Goal: Task Accomplishment & Management: Use online tool/utility

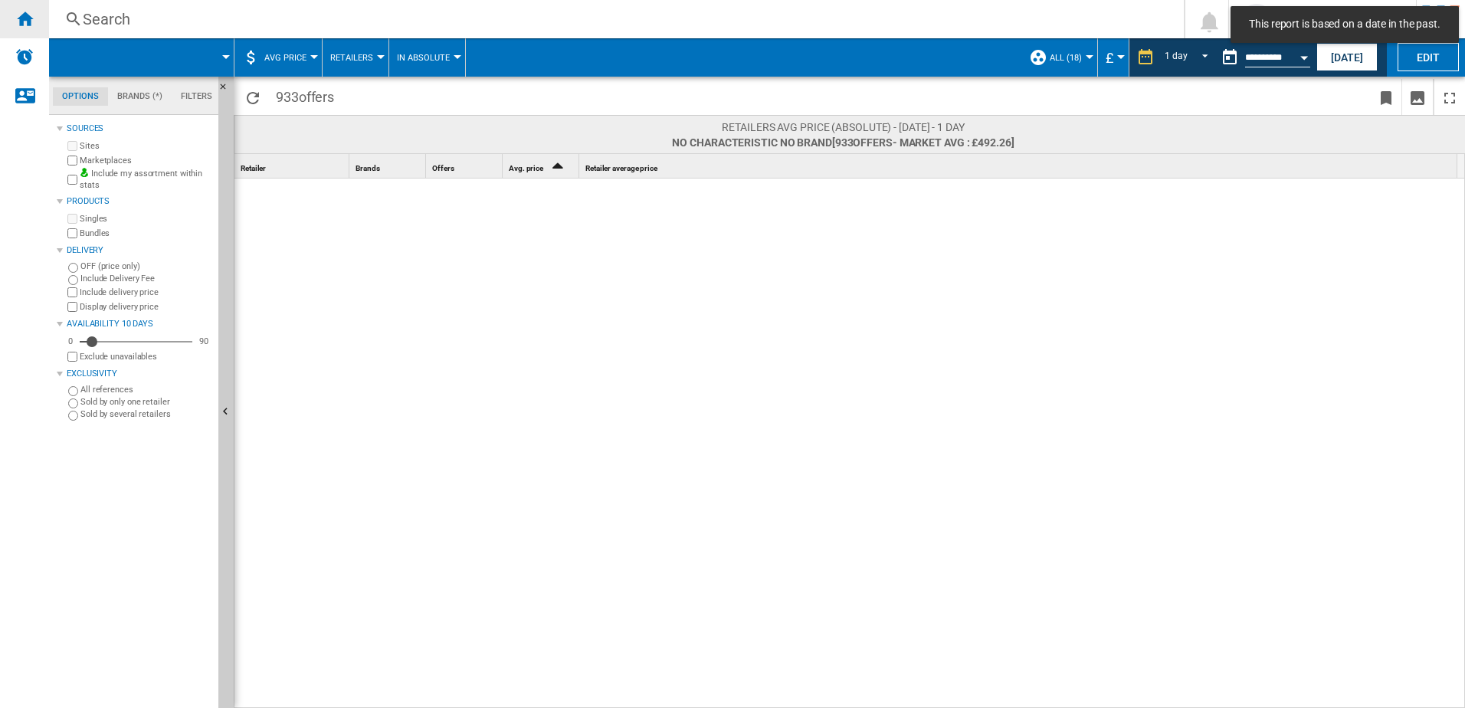
click at [24, 27] on ng-md-icon "Home" at bounding box center [24, 18] width 18 height 18
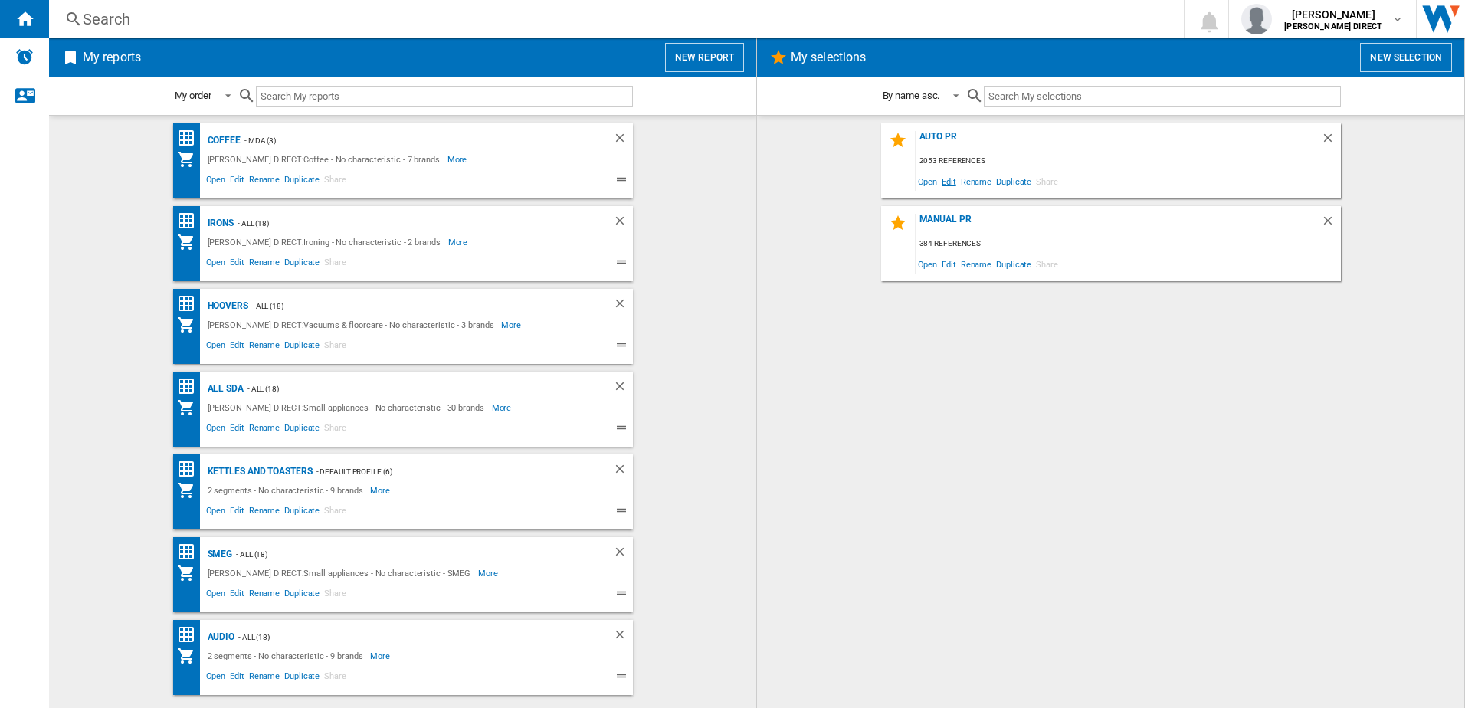
click at [944, 179] on span "Edit" at bounding box center [949, 181] width 19 height 21
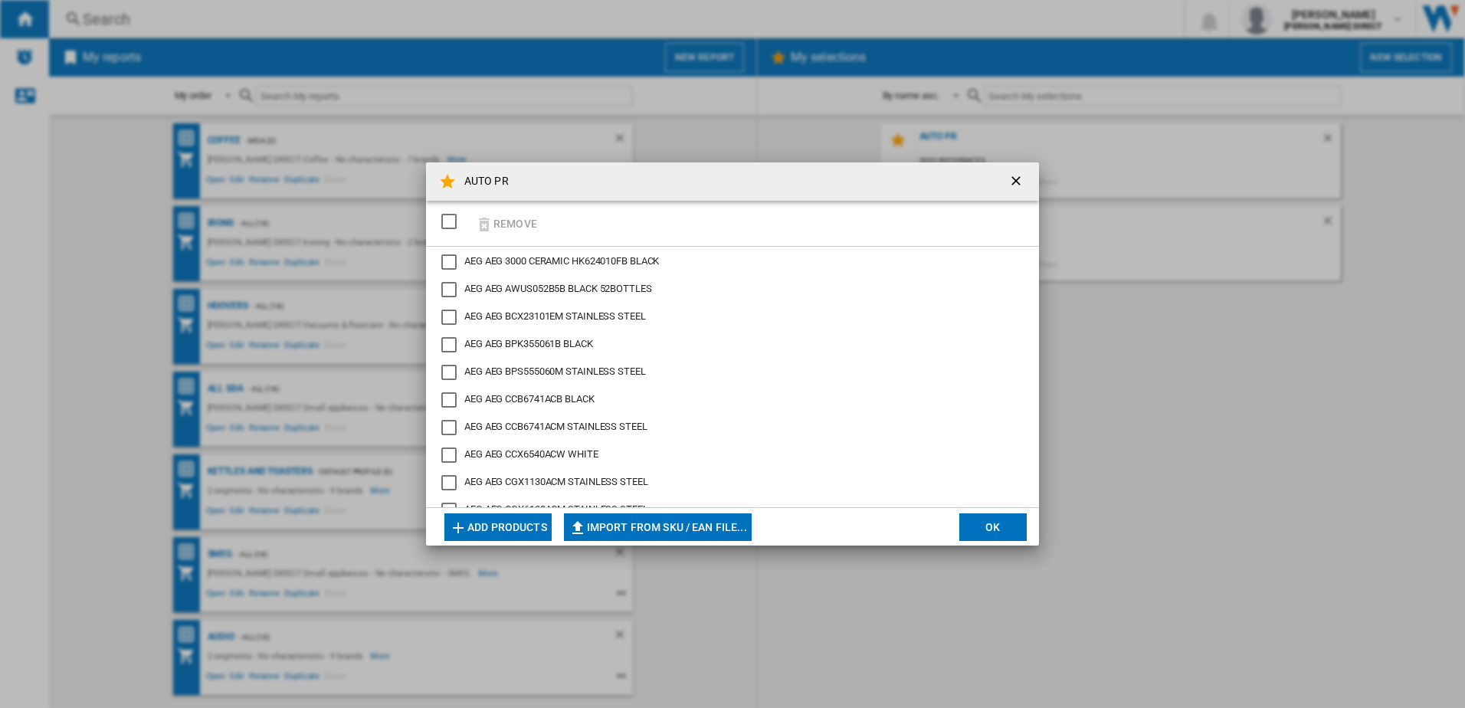
click at [457, 223] on div "SELECTIONS.EDITION_POPUP.SELECT_DESELECT" at bounding box center [448, 221] width 15 height 15
click at [507, 221] on button "Remove" at bounding box center [506, 223] width 71 height 36
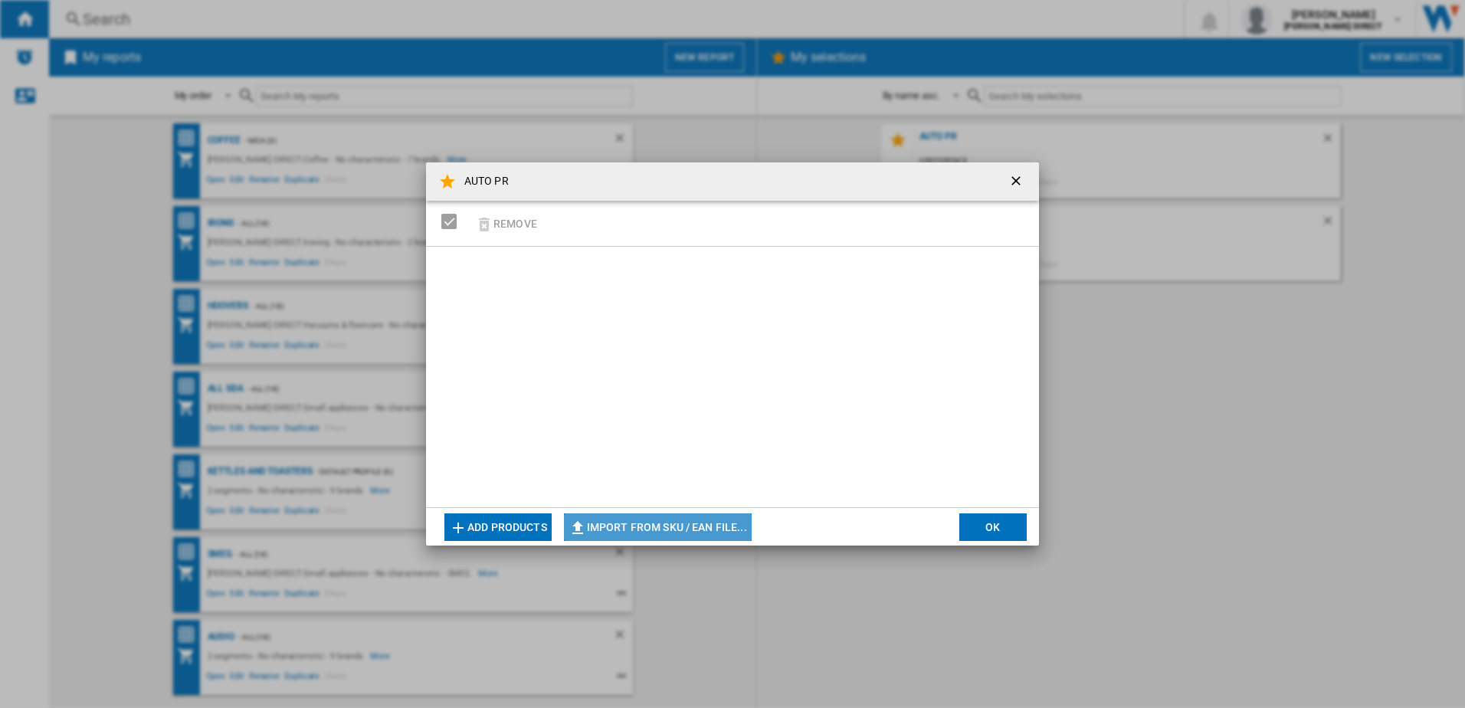
click at [681, 527] on button "Import from SKU / EAN file..." at bounding box center [658, 527] width 188 height 28
type input "**********"
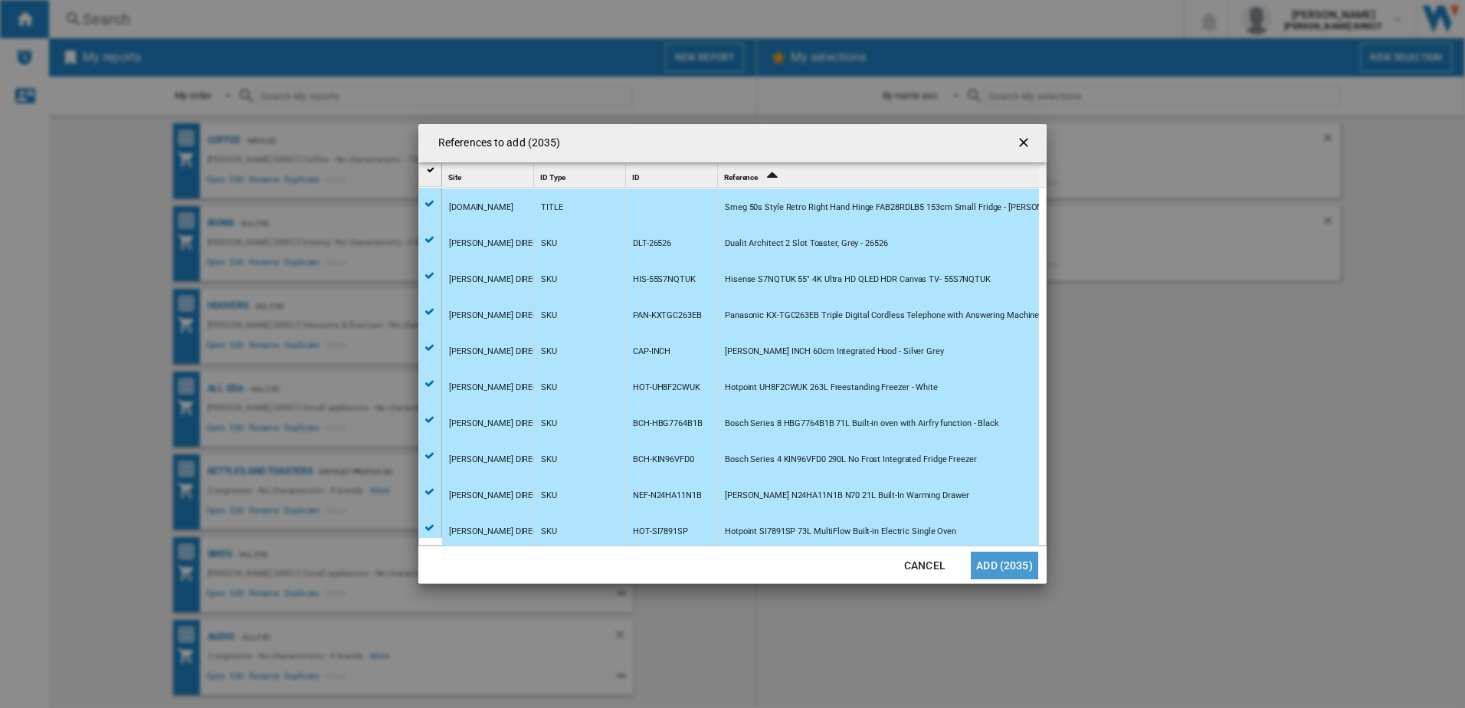
click at [995, 563] on button "Add (2035)" at bounding box center [1004, 566] width 67 height 28
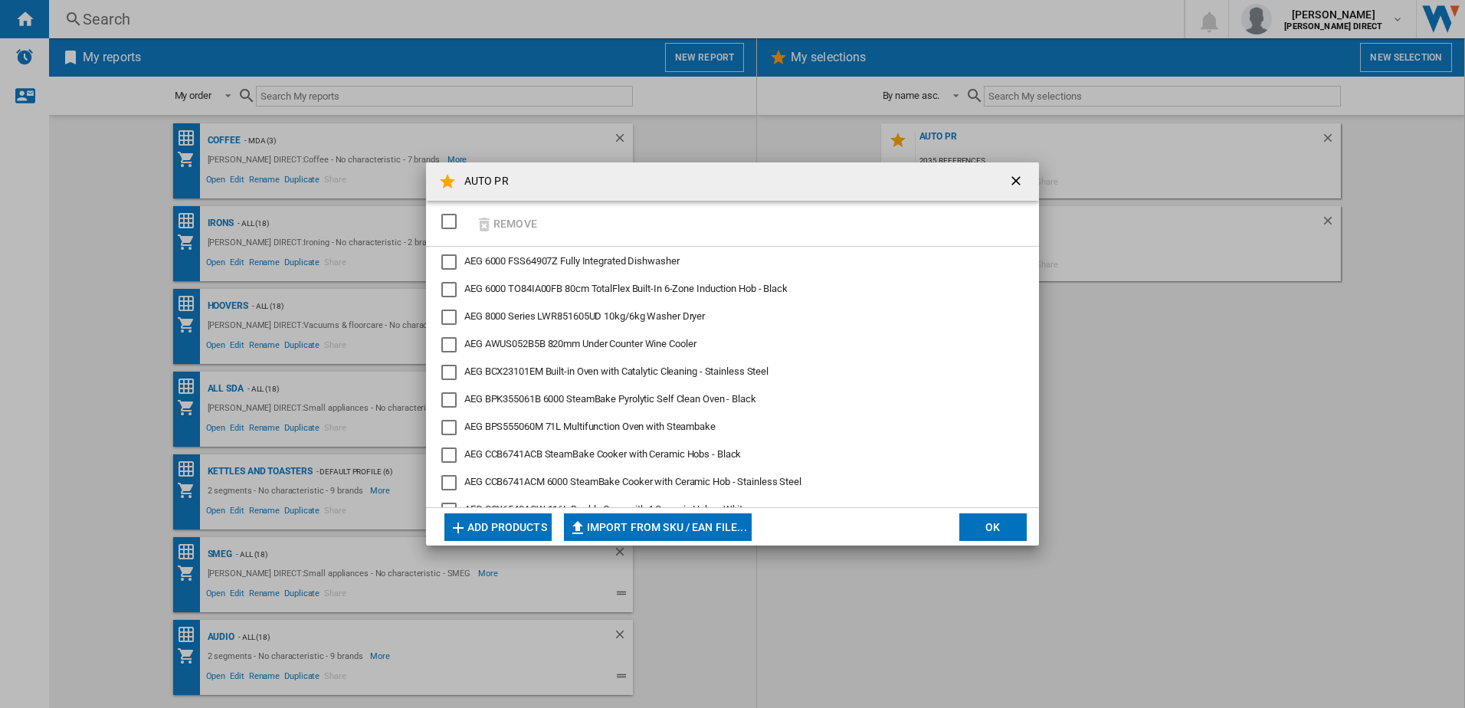
drag, startPoint x: 814, startPoint y: 503, endPoint x: 809, endPoint y: 533, distance: 30.2
click at [809, 533] on md-dialog-actions "Add products Import from SKU / EAN file... Import manually... OK" at bounding box center [732, 526] width 613 height 38
click at [986, 528] on button "OK" at bounding box center [993, 527] width 67 height 28
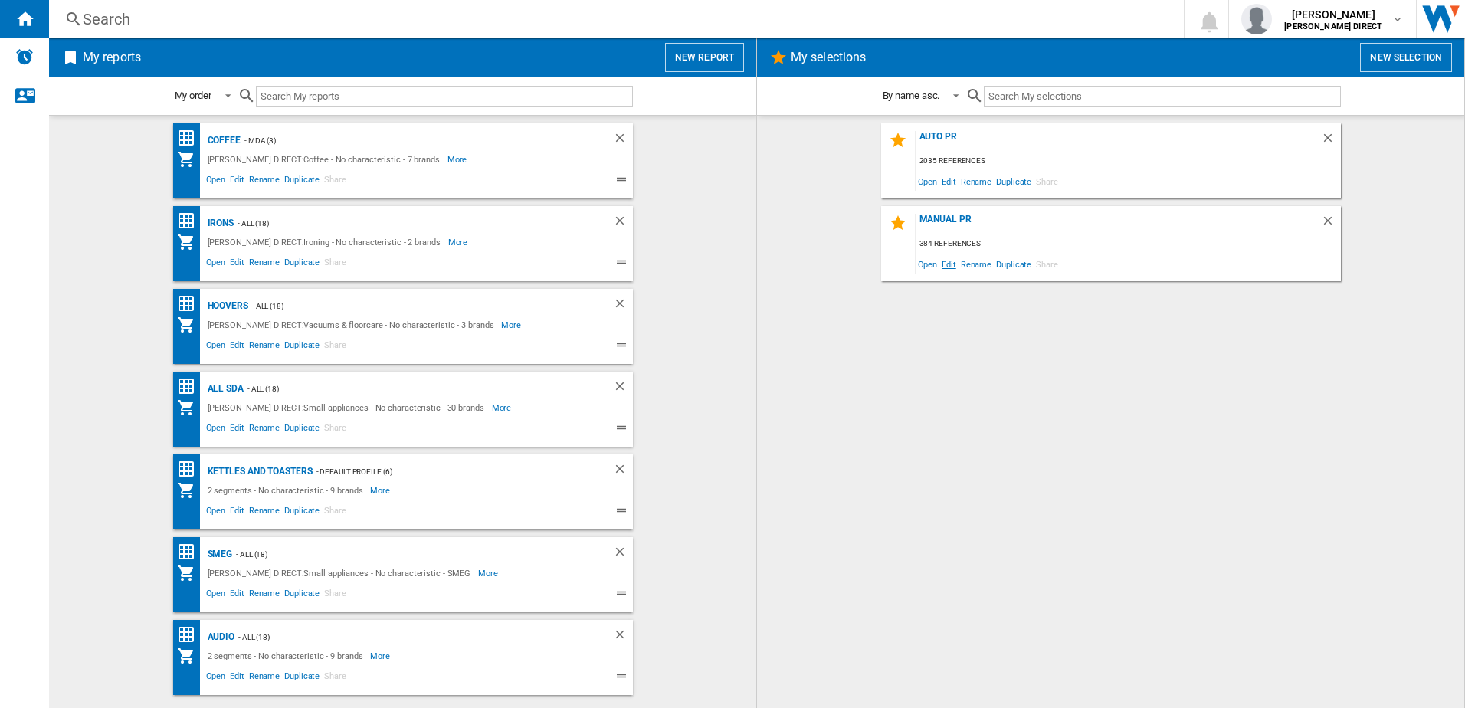
click at [956, 269] on span "Edit" at bounding box center [949, 264] width 19 height 21
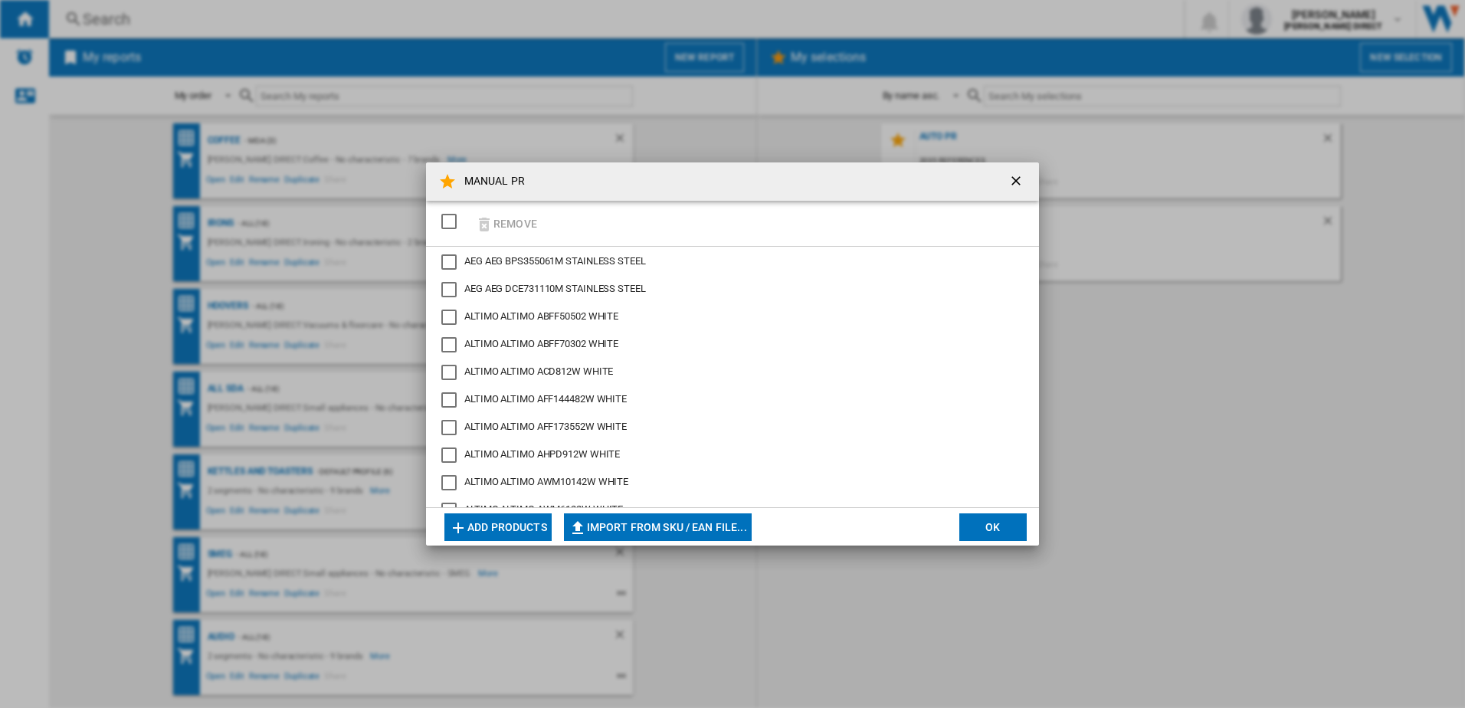
click at [451, 215] on div "SELECTIONS.EDITION_POPUP.SELECT_DESELECT" at bounding box center [448, 221] width 15 height 15
click at [526, 228] on button "Remove" at bounding box center [506, 223] width 71 height 36
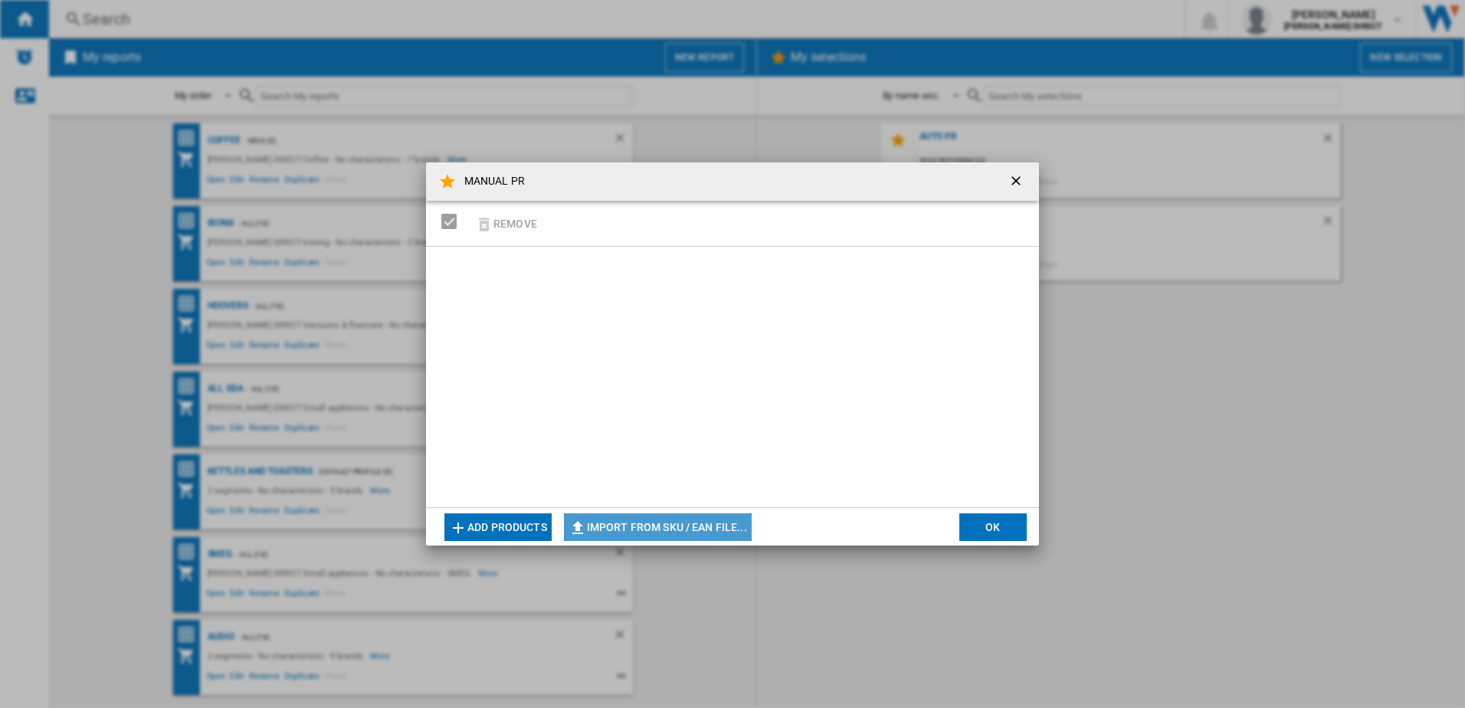
click at [700, 539] on button "Import from SKU / EAN file..." at bounding box center [658, 527] width 188 height 28
type input "**********"
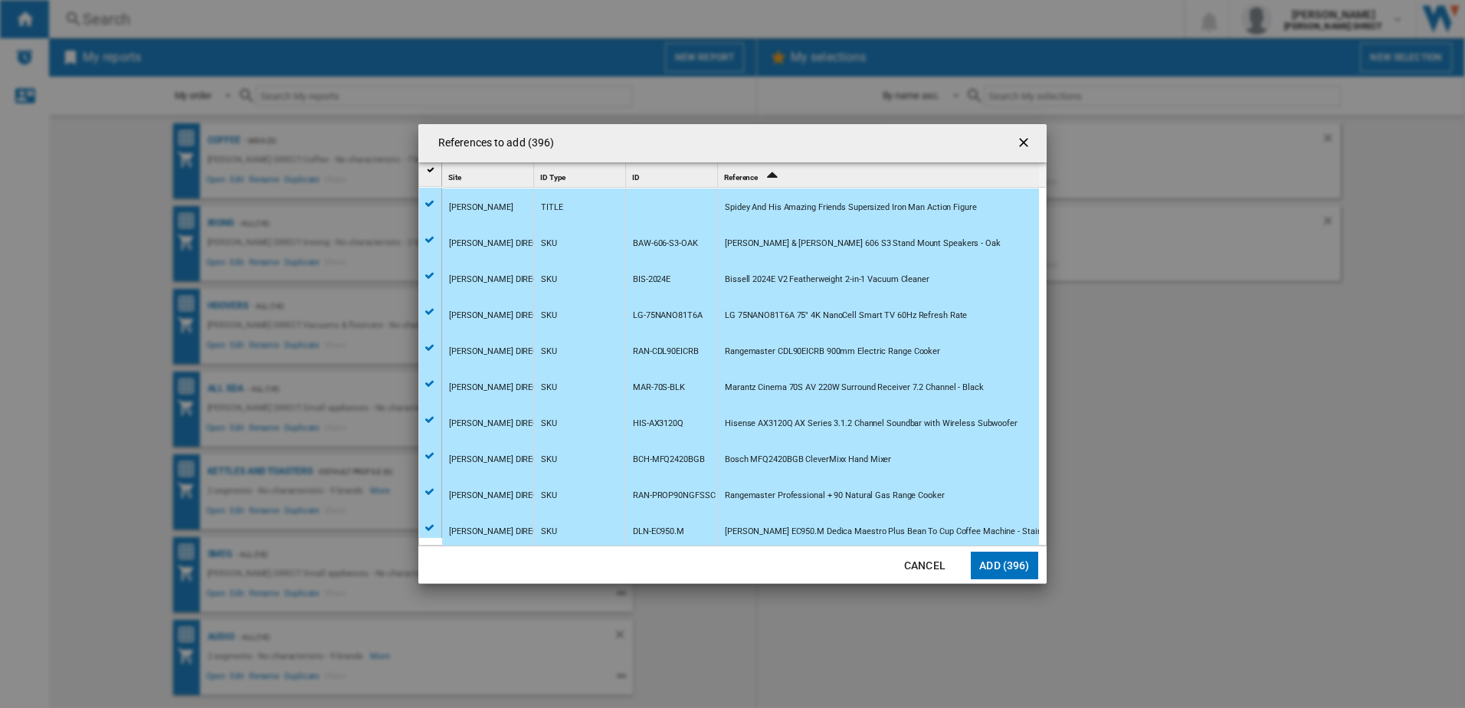
click at [986, 563] on div at bounding box center [732, 354] width 1465 height 708
click at [1005, 569] on button "Add (396)" at bounding box center [1004, 566] width 67 height 28
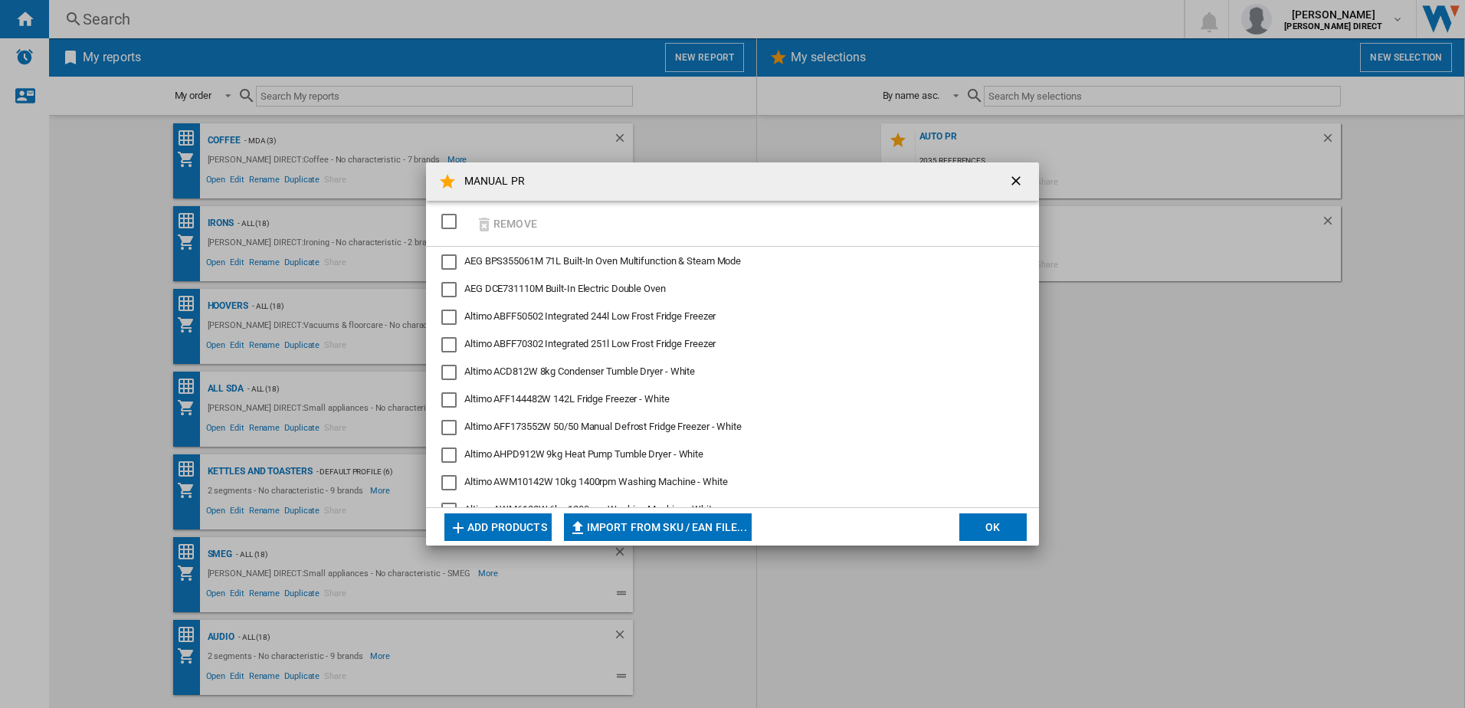
click at [1028, 513] on md-dialog-actions "Add products Import from SKU / EAN file... Import manually... OK" at bounding box center [732, 526] width 613 height 38
click at [1011, 522] on button "OK" at bounding box center [993, 527] width 67 height 28
